Goal: Information Seeking & Learning: Check status

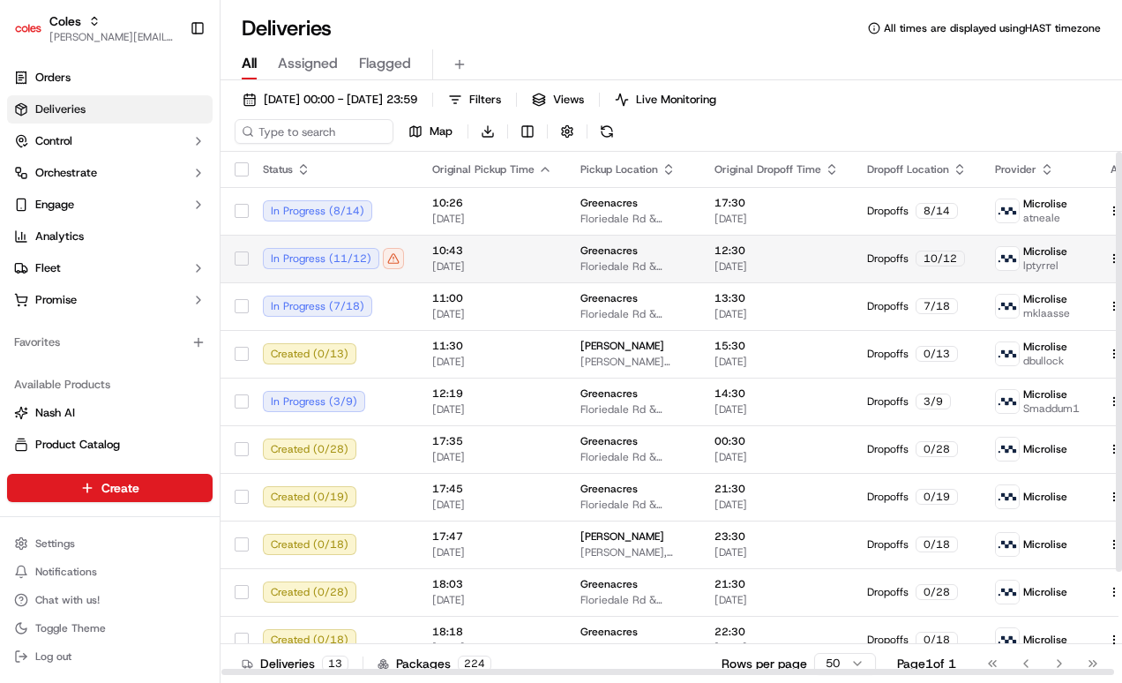
click at [413, 260] on td "In Progress ( 11 / 12 )" at bounding box center [333, 259] width 169 height 48
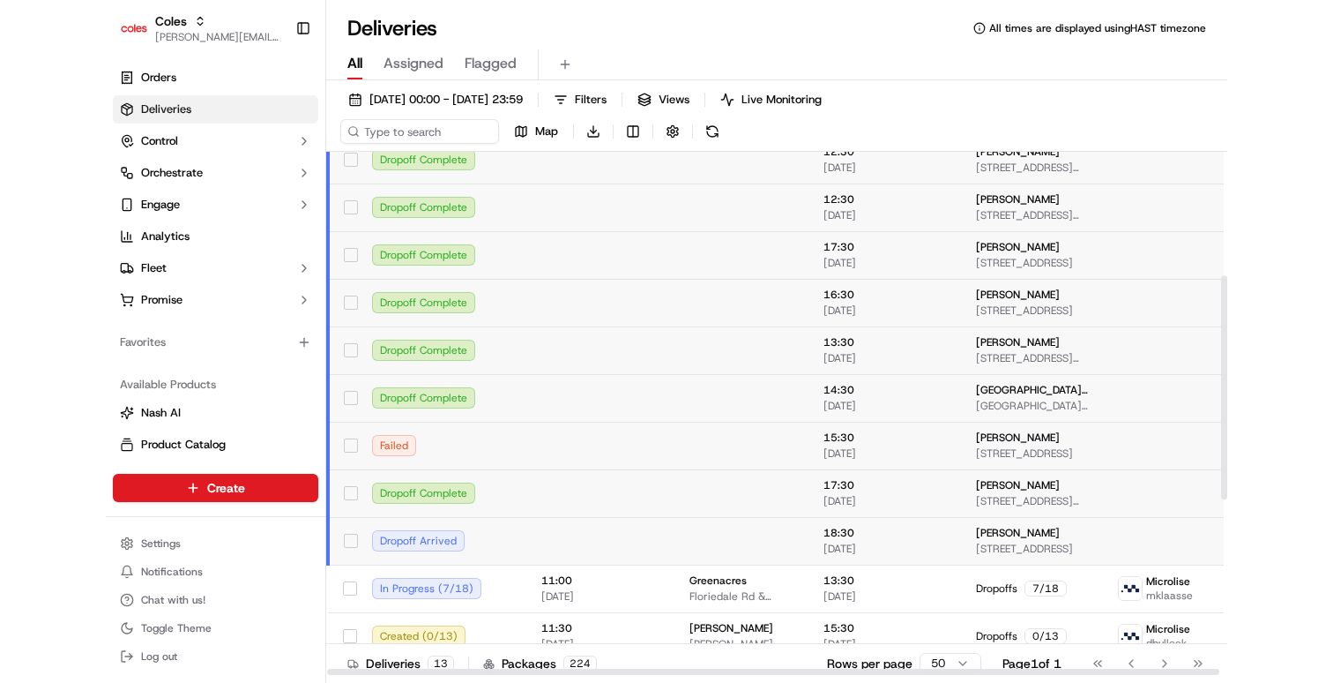
scroll to position [161, 0]
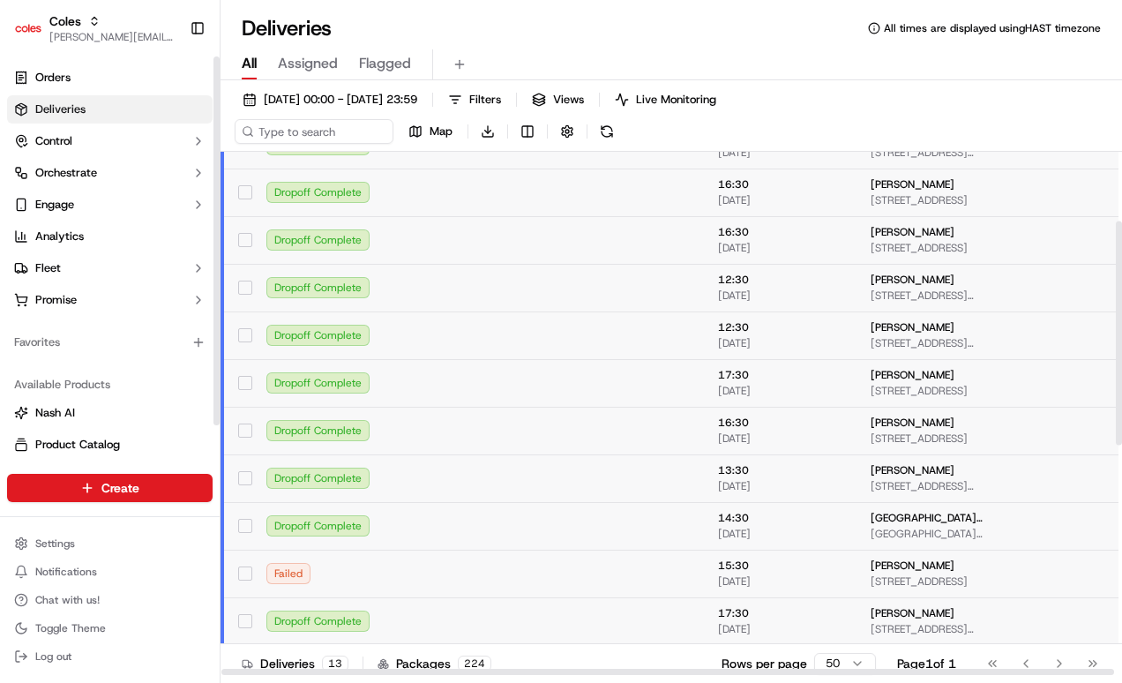
click at [114, 100] on link "Deliveries" at bounding box center [109, 109] width 205 height 28
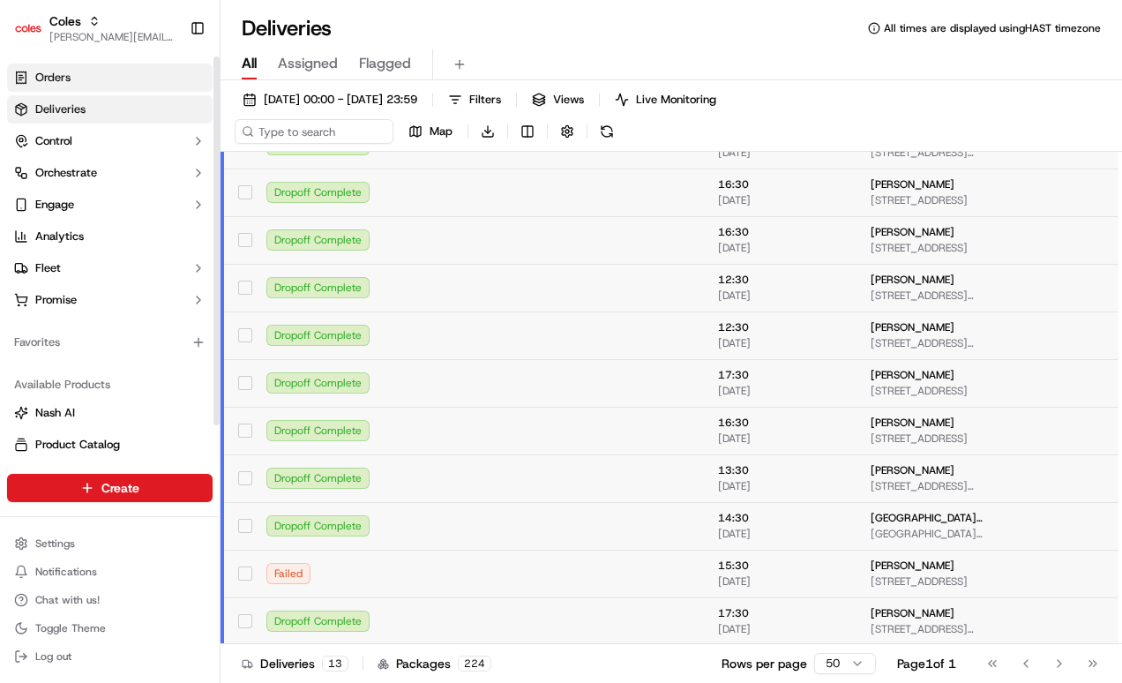
click at [114, 89] on link "Orders" at bounding box center [109, 77] width 205 height 28
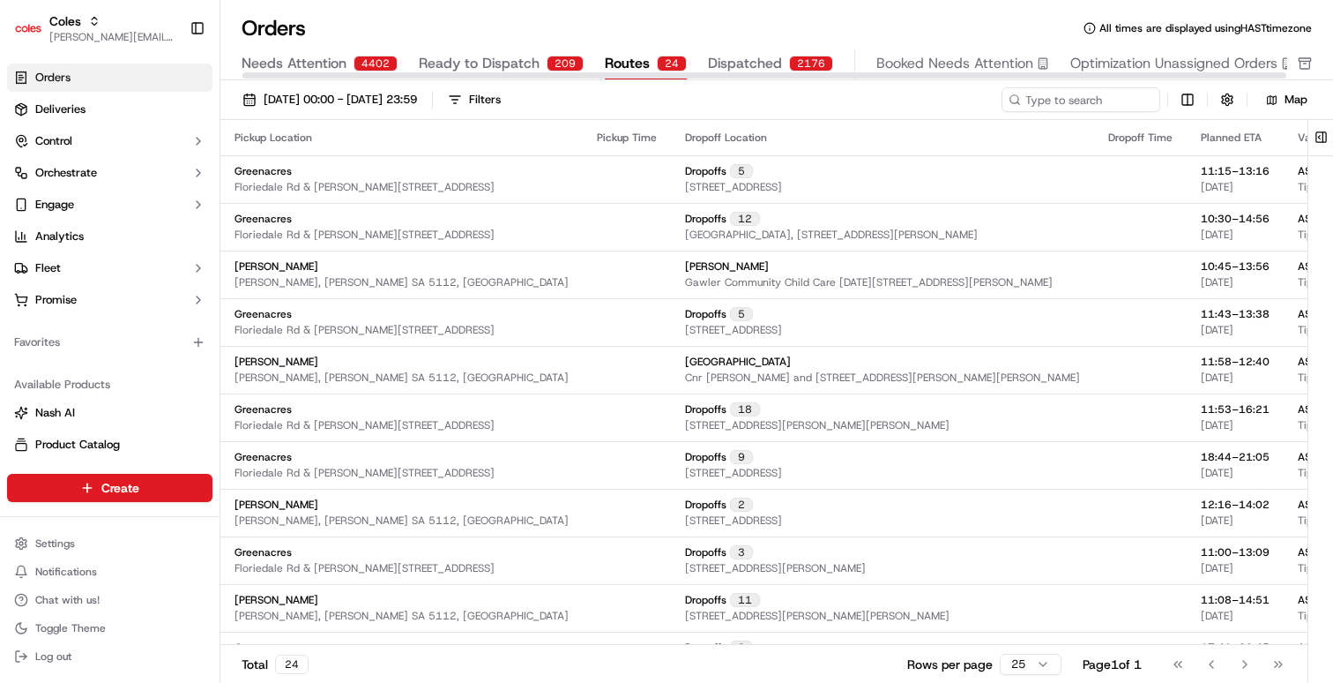
click at [668, 63] on div "24" at bounding box center [672, 64] width 30 height 16
click at [803, 62] on div "2176" at bounding box center [811, 64] width 44 height 16
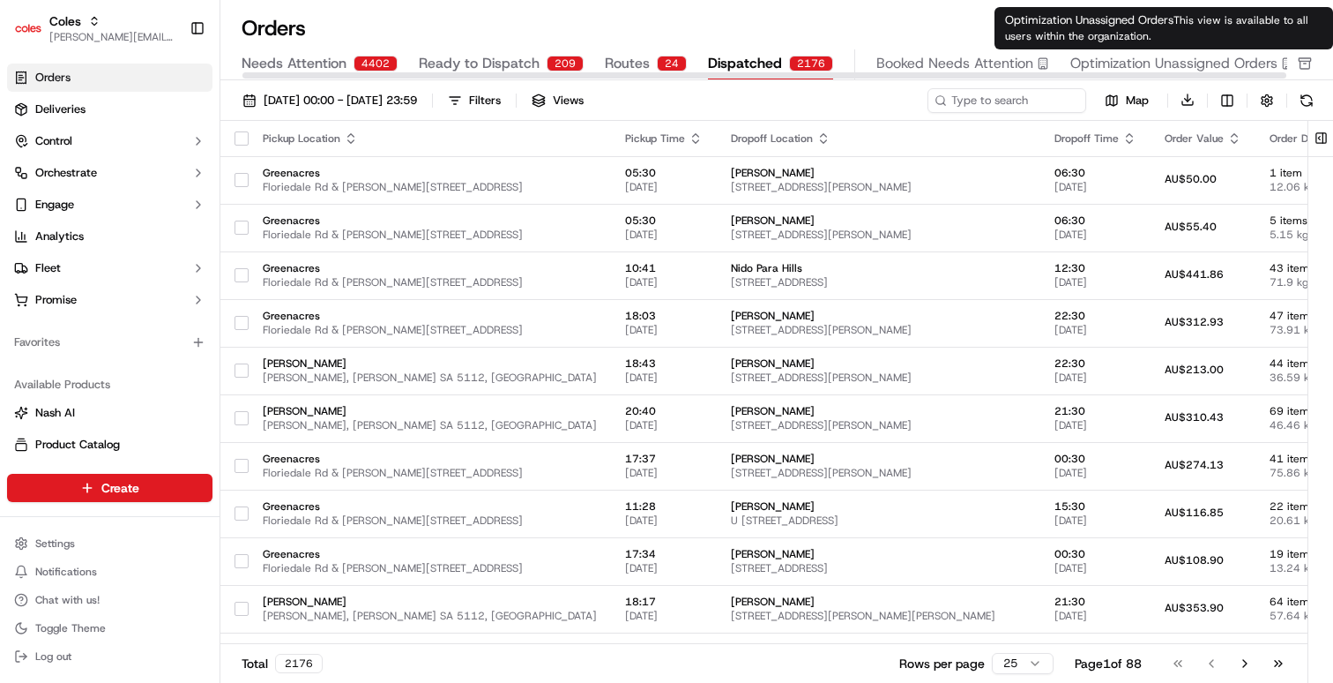
click at [1121, 65] on span "Optimization Unassigned Orders" at bounding box center [1174, 63] width 207 height 21
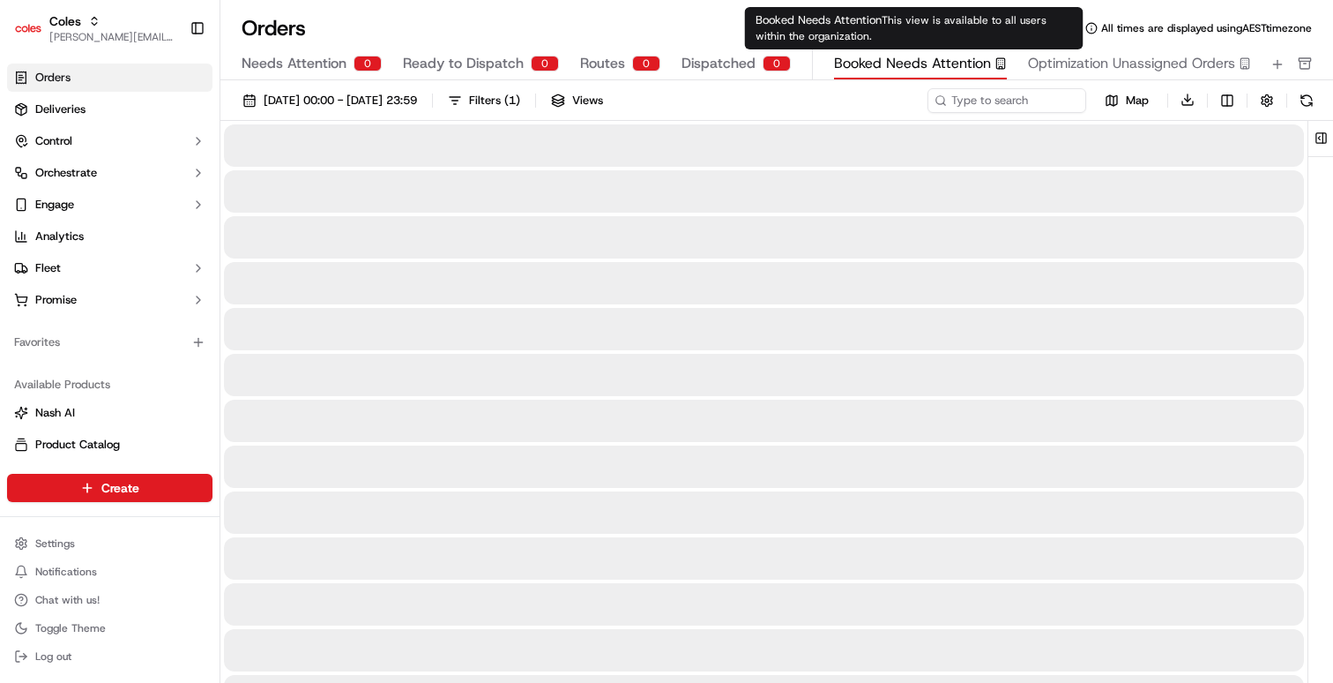
click at [897, 67] on span "Booked Needs Attention" at bounding box center [912, 63] width 157 height 21
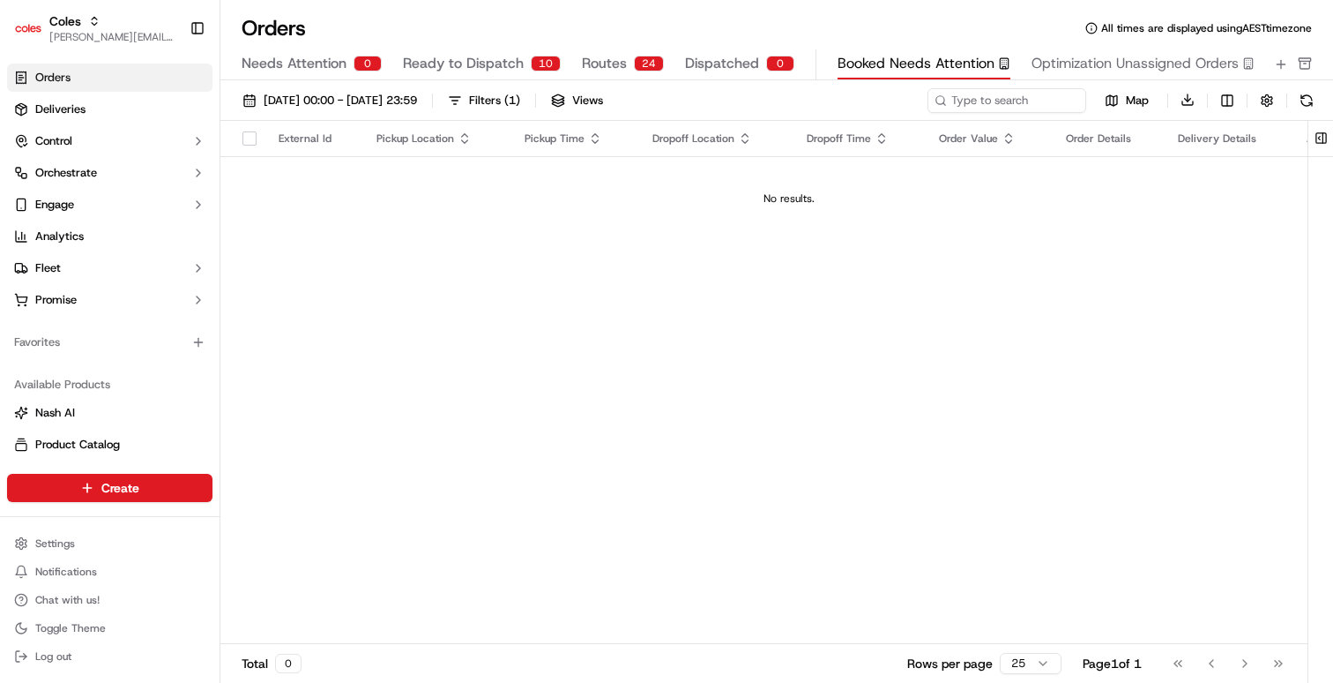
click at [720, 66] on span "Dispatched" at bounding box center [722, 63] width 74 height 21
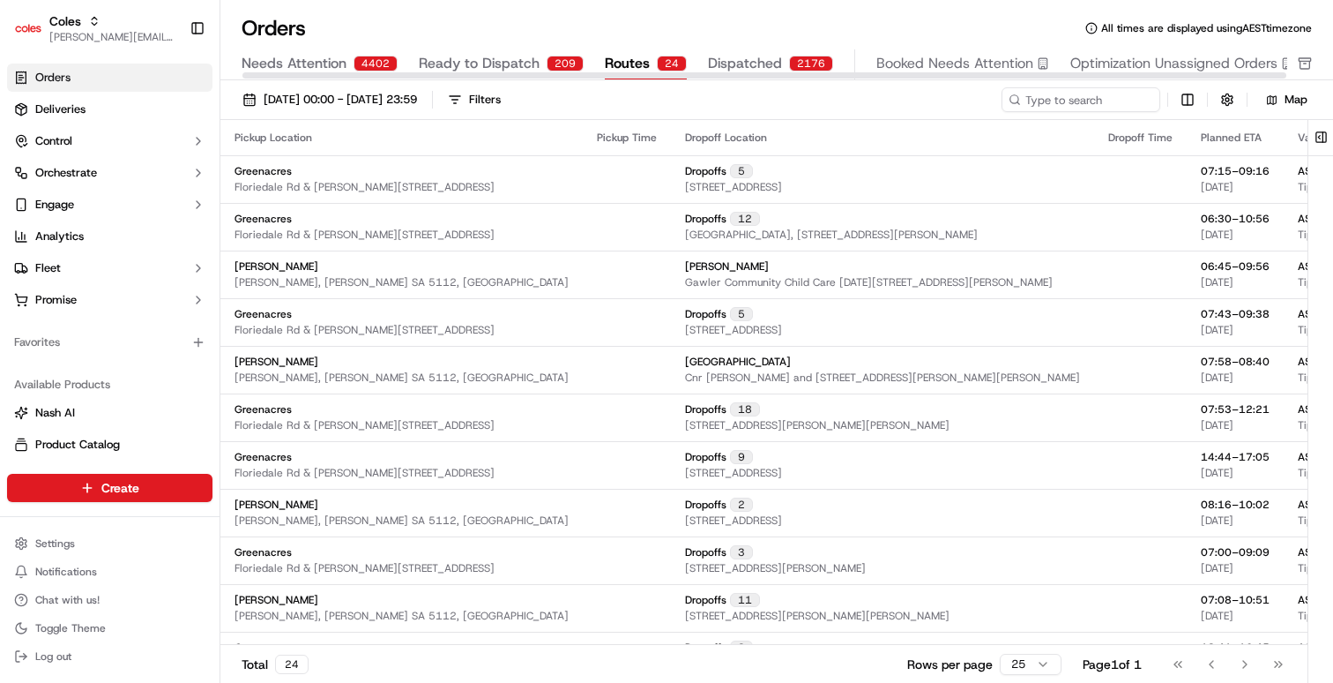
click at [615, 62] on span "Routes" at bounding box center [627, 63] width 45 height 21
